Goal: Information Seeking & Learning: Check status

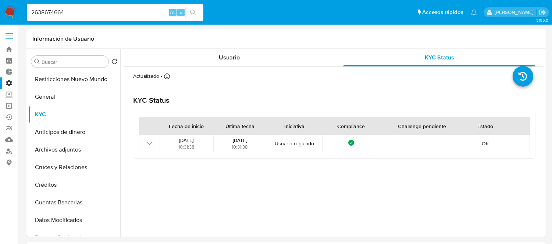
select select "10"
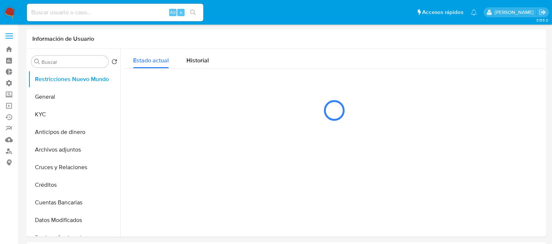
select select "10"
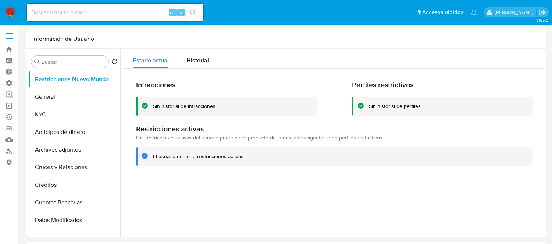
click at [8, 32] on label at bounding box center [9, 35] width 18 height 15
click at [0, 0] on input "checkbox" at bounding box center [0, 0] width 0 height 0
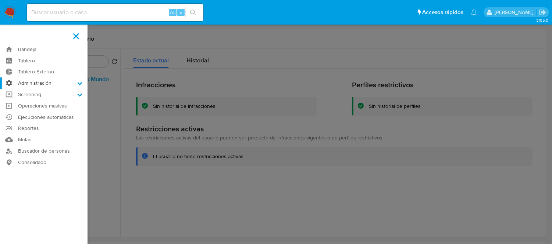
click at [36, 83] on label "Administración" at bounding box center [43, 83] width 87 height 11
click at [0, 0] on input "Administración" at bounding box center [0, 0] width 0 height 0
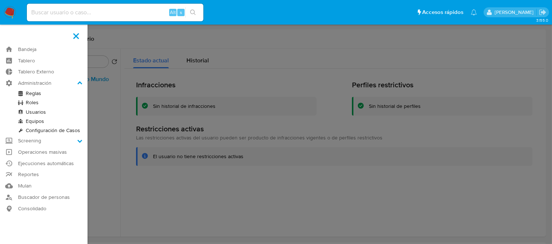
click at [37, 102] on link "Roles" at bounding box center [43, 102] width 87 height 9
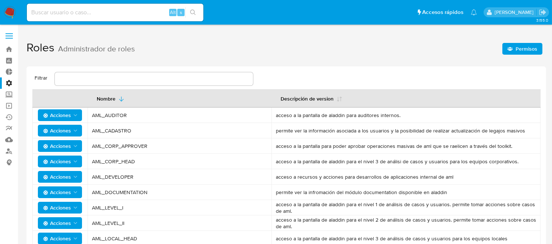
click at [512, 51] on icon "button" at bounding box center [509, 48] width 5 height 5
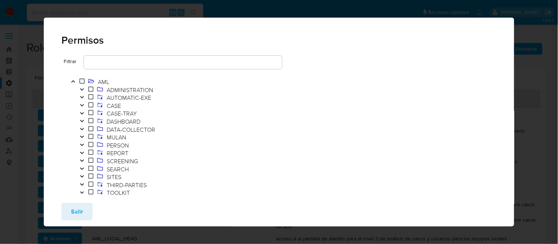
click at [82, 106] on icon "Toggle" at bounding box center [82, 105] width 4 height 2
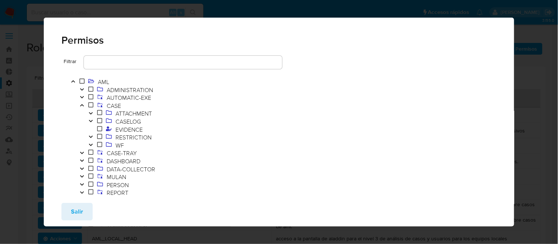
click at [92, 137] on icon "Toggle" at bounding box center [91, 137] width 4 height 2
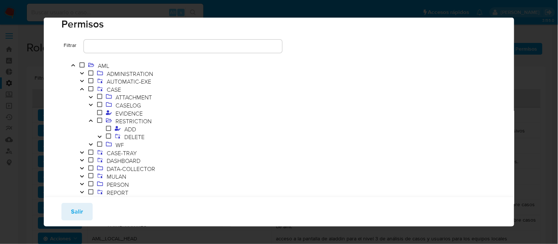
scroll to position [26, 0]
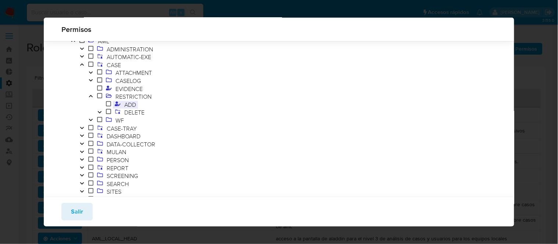
click at [131, 103] on span "ADD" at bounding box center [129, 105] width 15 height 8
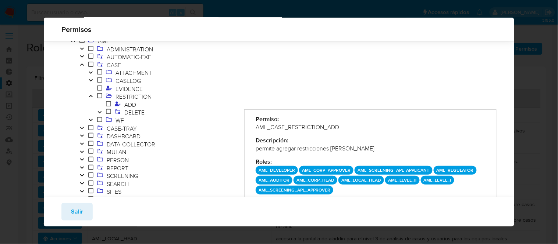
click at [100, 112] on icon "Toggle" at bounding box center [99, 112] width 5 height 4
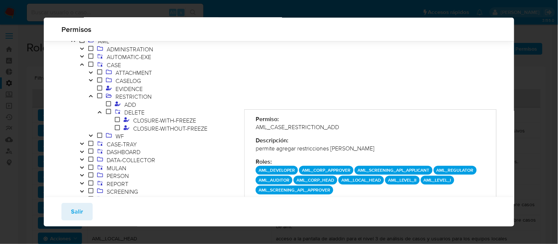
click at [89, 81] on icon "Toggle" at bounding box center [90, 80] width 5 height 4
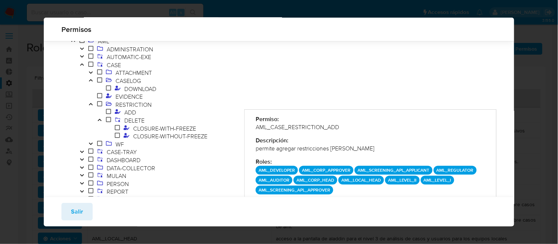
click at [89, 81] on icon "Toggle" at bounding box center [91, 80] width 4 height 2
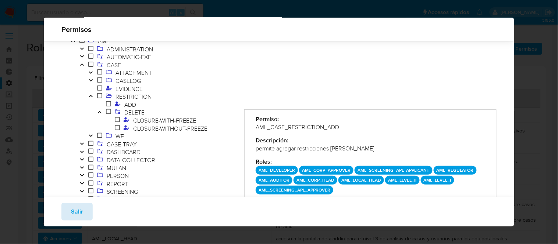
click at [82, 211] on button "Salir" at bounding box center [76, 212] width 31 height 18
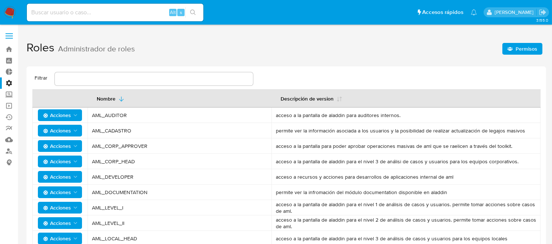
click at [134, 10] on input at bounding box center [115, 13] width 176 height 10
paste input "1672663653"
type input "1672663653"
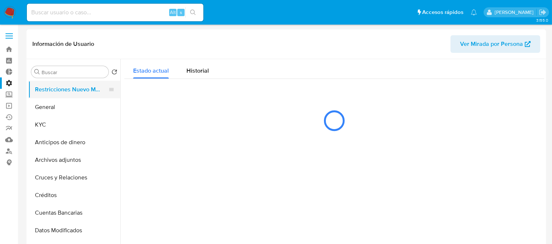
select select "10"
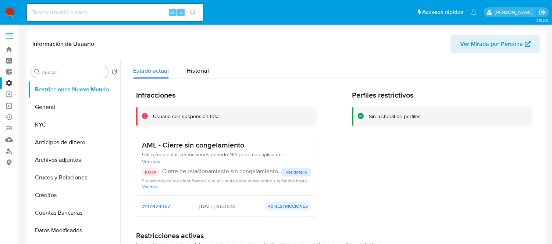
click at [297, 173] on span "Ver detalle" at bounding box center [296, 172] width 21 height 7
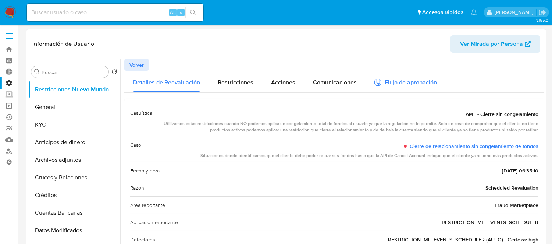
click at [404, 80] on div "Flujo de aprobación" at bounding box center [405, 84] width 62 height 8
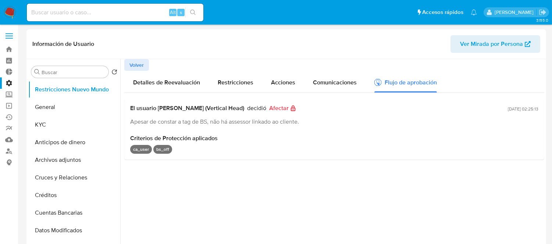
click at [510, 111] on span "[DATE] 02:25:13" at bounding box center [523, 109] width 31 height 6
click at [412, 124] on div "Apesar de constar a tag de BS, não há assessor linkado ao cliente." at bounding box center [317, 122] width 375 height 8
drag, startPoint x: 521, startPoint y: 109, endPoint x: 541, endPoint y: 119, distance: 22.7
click at [541, 119] on div "El usuario [PERSON_NAME] (Vertical Head) decidió Afectar Apesar de constar a ta…" at bounding box center [334, 129] width 420 height 61
click at [532, 115] on div "[DATE] 02:25:13" at bounding box center [523, 115] width 31 height 21
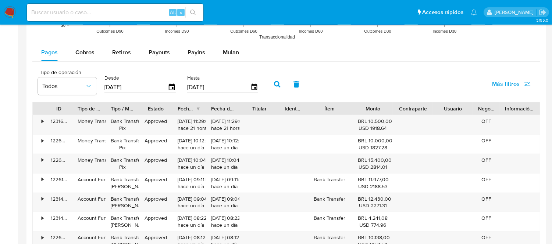
scroll to position [653, 0]
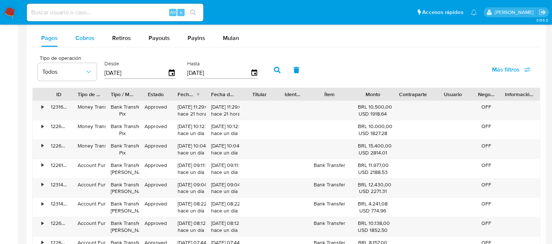
click at [79, 41] on span "Cobros" at bounding box center [84, 38] width 19 height 8
select select "10"
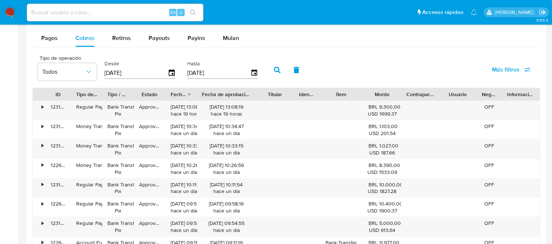
drag, startPoint x: 241, startPoint y: 99, endPoint x: 264, endPoint y: 99, distance: 22.4
click at [264, 99] on div "ID Tipo de operación Tipo / Método Estado Fecha de creación Fecha de aprobación…" at bounding box center [286, 94] width 507 height 12
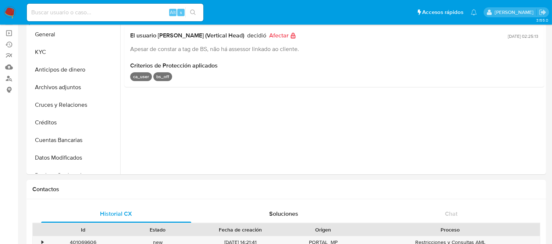
scroll to position [41, 0]
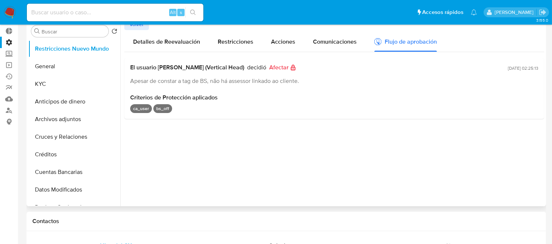
drag, startPoint x: 488, startPoint y: 71, endPoint x: 533, endPoint y: 69, distance: 44.9
click at [533, 69] on div "El usuario [PERSON_NAME] (Vertical Head) decidió Afectar Apesar de constar a ta…" at bounding box center [334, 74] width 408 height 21
click at [533, 69] on span "[DATE] 02:25:13" at bounding box center [523, 68] width 31 height 6
click at [539, 69] on div "El usuario [PERSON_NAME] (Vertical Head) decidió Afectar Apesar de constar a ta…" at bounding box center [334, 88] width 420 height 61
drag, startPoint x: 535, startPoint y: 69, endPoint x: 493, endPoint y: 68, distance: 41.9
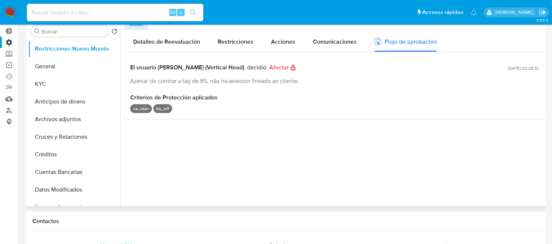
click at [493, 68] on div "El usuario [PERSON_NAME] (Vertical Head) decidió Afectar Apesar de constar a ta…" at bounding box center [334, 88] width 420 height 61
click at [90, 17] on input at bounding box center [115, 13] width 176 height 10
paste input "1234715860"
type input "1234715860"
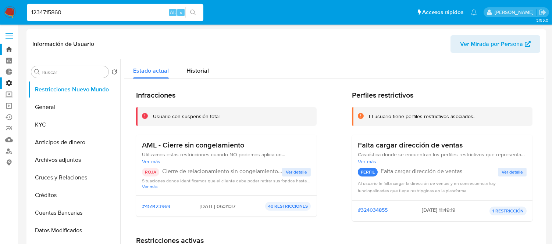
select select "10"
click at [293, 176] on span "Ver detalle" at bounding box center [296, 172] width 21 height 7
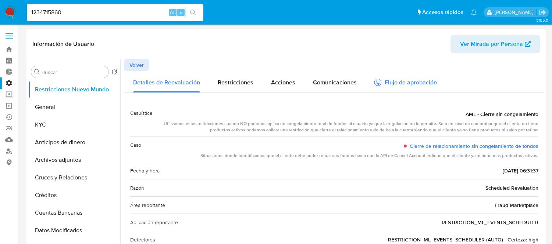
click at [408, 81] on div "Flujo de aprobación" at bounding box center [405, 84] width 62 height 8
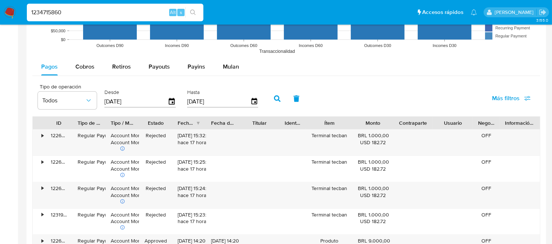
scroll to position [612, 0]
click at [92, 68] on span "Cobros" at bounding box center [84, 66] width 19 height 8
select select "10"
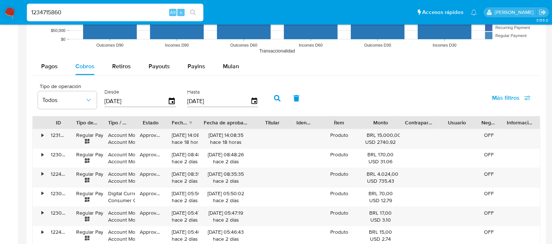
drag, startPoint x: 242, startPoint y: 124, endPoint x: 262, endPoint y: 125, distance: 21.0
click at [262, 125] on div "ID Tipo de operación Tipo / Método Estado Fecha de creación Fecha de aprobación…" at bounding box center [286, 123] width 507 height 12
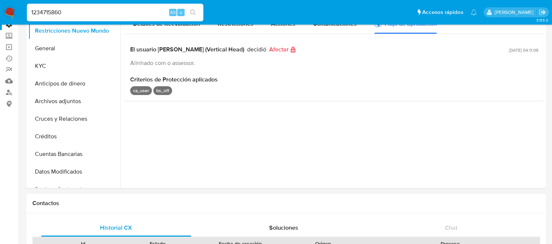
scroll to position [0, 0]
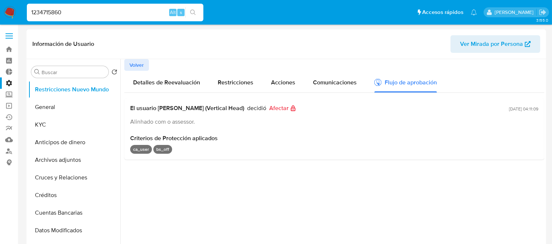
drag, startPoint x: 494, startPoint y: 109, endPoint x: 544, endPoint y: 110, distance: 50.7
click at [544, 110] on div "Buscar Volver al orden por defecto Restricciones Nuevo Mundo General KYC Antici…" at bounding box center [285, 153] width 519 height 188
drag, startPoint x: 538, startPoint y: 107, endPoint x: 495, endPoint y: 114, distance: 43.5
click at [495, 114] on div "El usuario [PERSON_NAME] (Vertical Head) decidió Afectar Alinhado com o assesso…" at bounding box center [334, 129] width 420 height 61
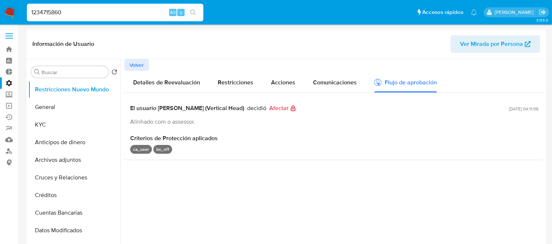
drag, startPoint x: 301, startPoint y: 206, endPoint x: 288, endPoint y: 190, distance: 20.4
click at [301, 206] on div at bounding box center [332, 153] width 424 height 188
click at [139, 67] on span "Volver" at bounding box center [136, 65] width 14 height 10
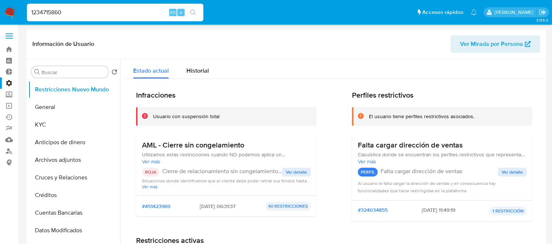
click at [72, 10] on input "1234715860" at bounding box center [115, 13] width 176 height 10
paste input "271974409"
type input "271974409"
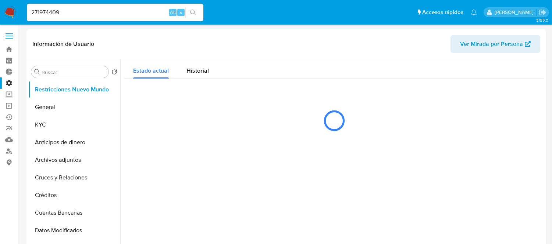
select select "10"
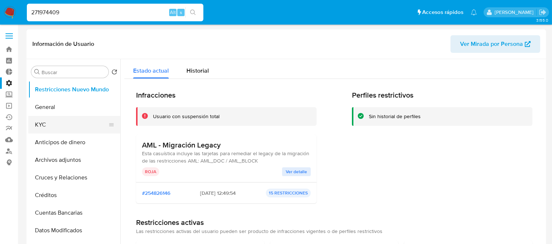
click at [54, 129] on button "KYC" at bounding box center [71, 125] width 86 height 18
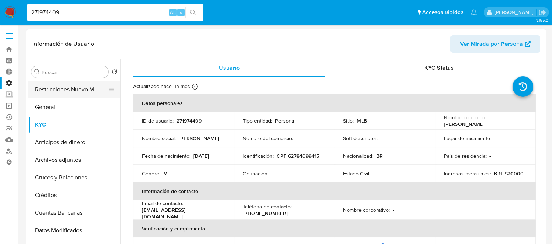
click at [68, 89] on button "Restricciones Nuevo Mundo" at bounding box center [71, 90] width 86 height 18
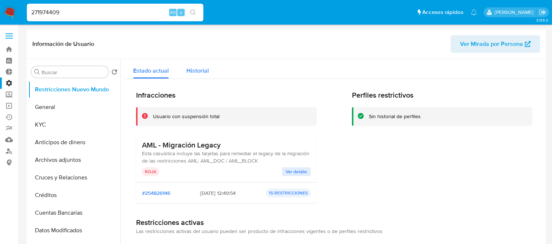
click at [204, 74] on span "Historial" at bounding box center [197, 71] width 22 height 8
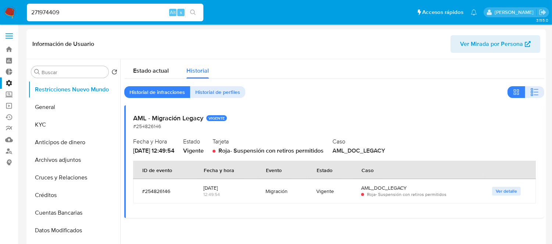
click at [79, 19] on div "271974409 Alt s" at bounding box center [115, 13] width 176 height 18
click at [74, 11] on input "271974409" at bounding box center [115, 13] width 176 height 10
click at [75, 8] on input "271974409" at bounding box center [115, 13] width 176 height 10
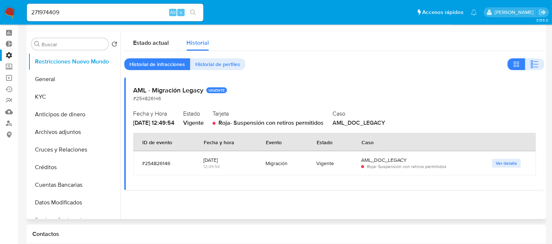
scroll to position [82, 0]
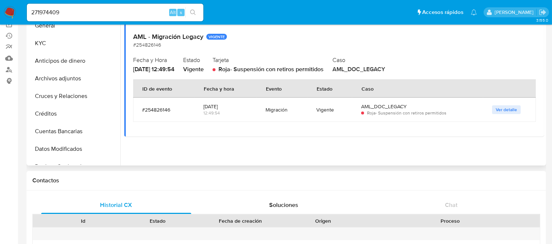
drag, startPoint x: 235, startPoint y: 105, endPoint x: 203, endPoint y: 103, distance: 31.3
click at [203, 103] on div "[DATE]" at bounding box center [225, 106] width 44 height 7
click at [90, 13] on input "271974409" at bounding box center [115, 13] width 176 height 10
paste input "94571874"
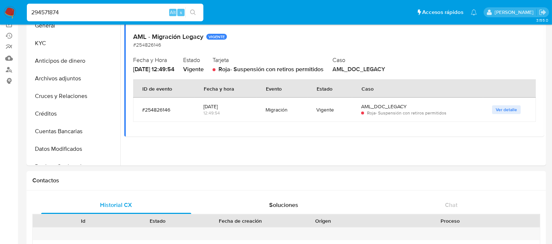
type input "294571874"
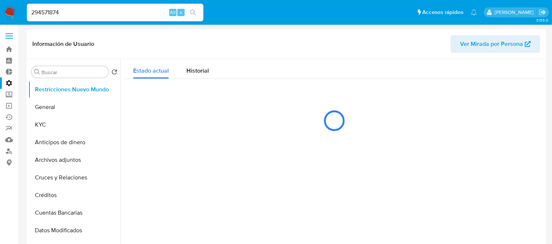
select select "10"
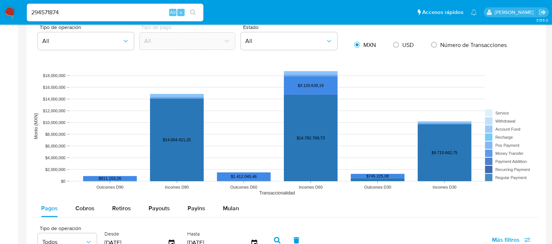
scroll to position [572, 0]
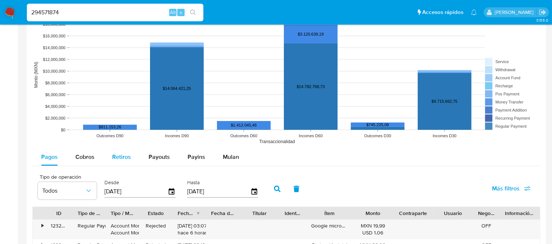
click at [118, 156] on span "Retiros" at bounding box center [121, 157] width 19 height 8
select select "10"
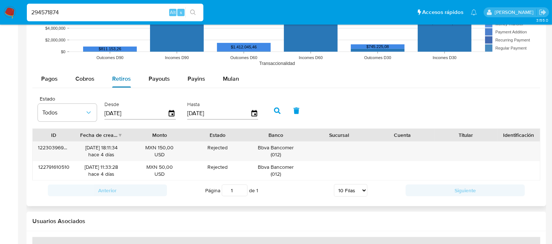
scroll to position [653, 0]
